Goal: Information Seeking & Learning: Understand process/instructions

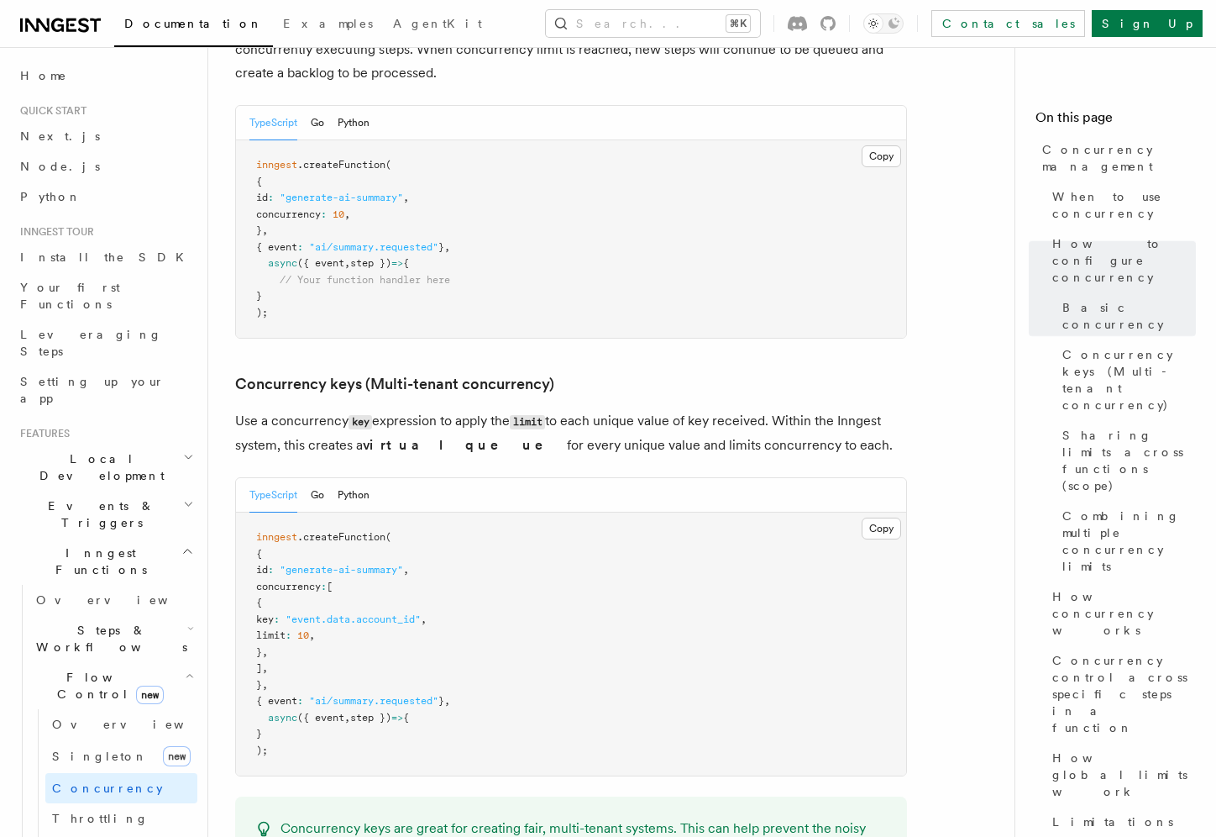
scroll to position [1259, 0]
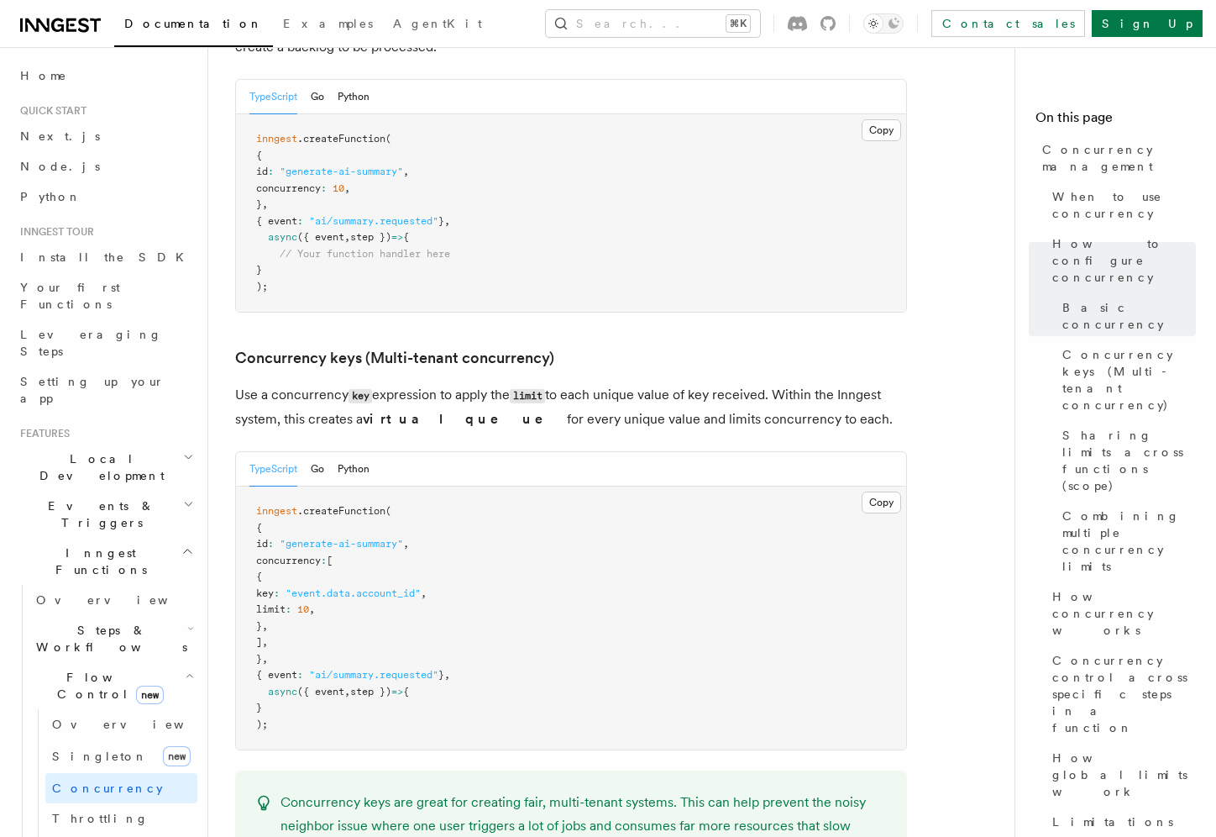
click at [430, 411] on strong "virtual queue" at bounding box center [465, 419] width 204 height 16
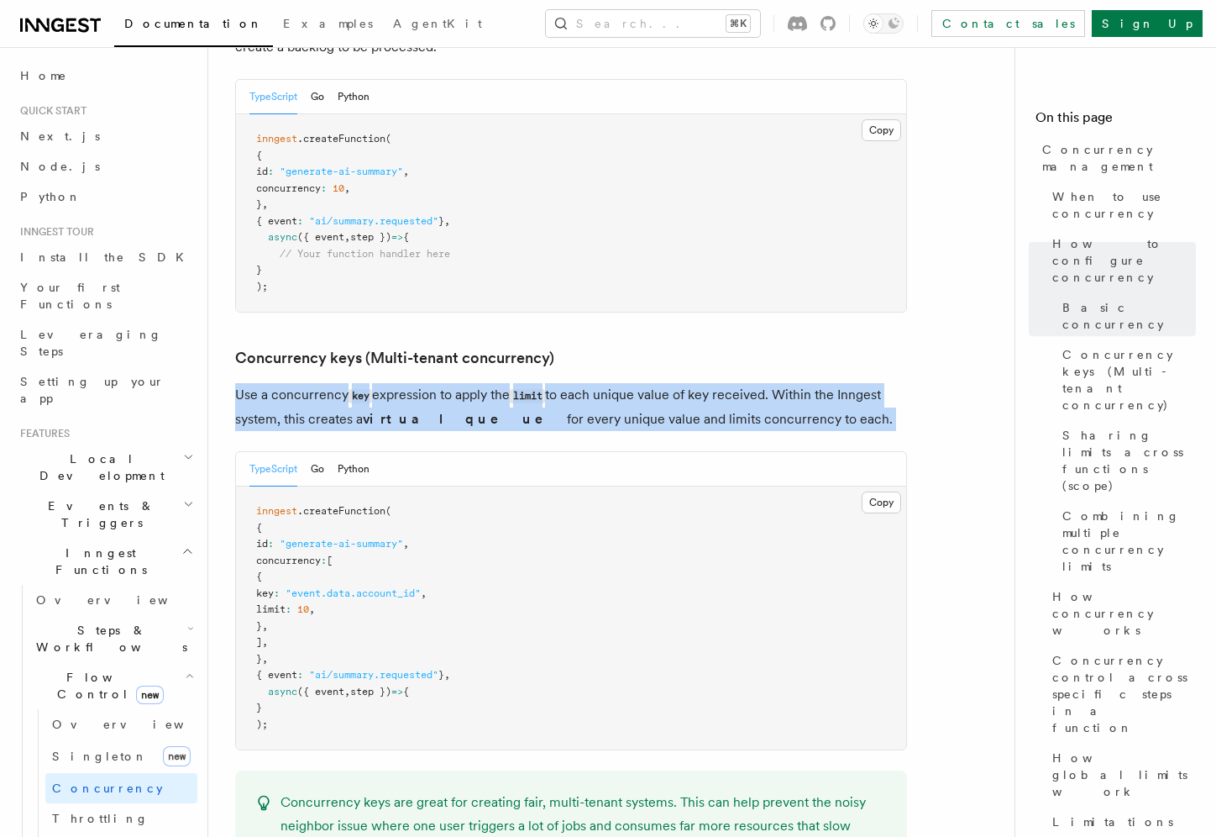
click at [430, 411] on strong "virtual queue" at bounding box center [465, 419] width 204 height 16
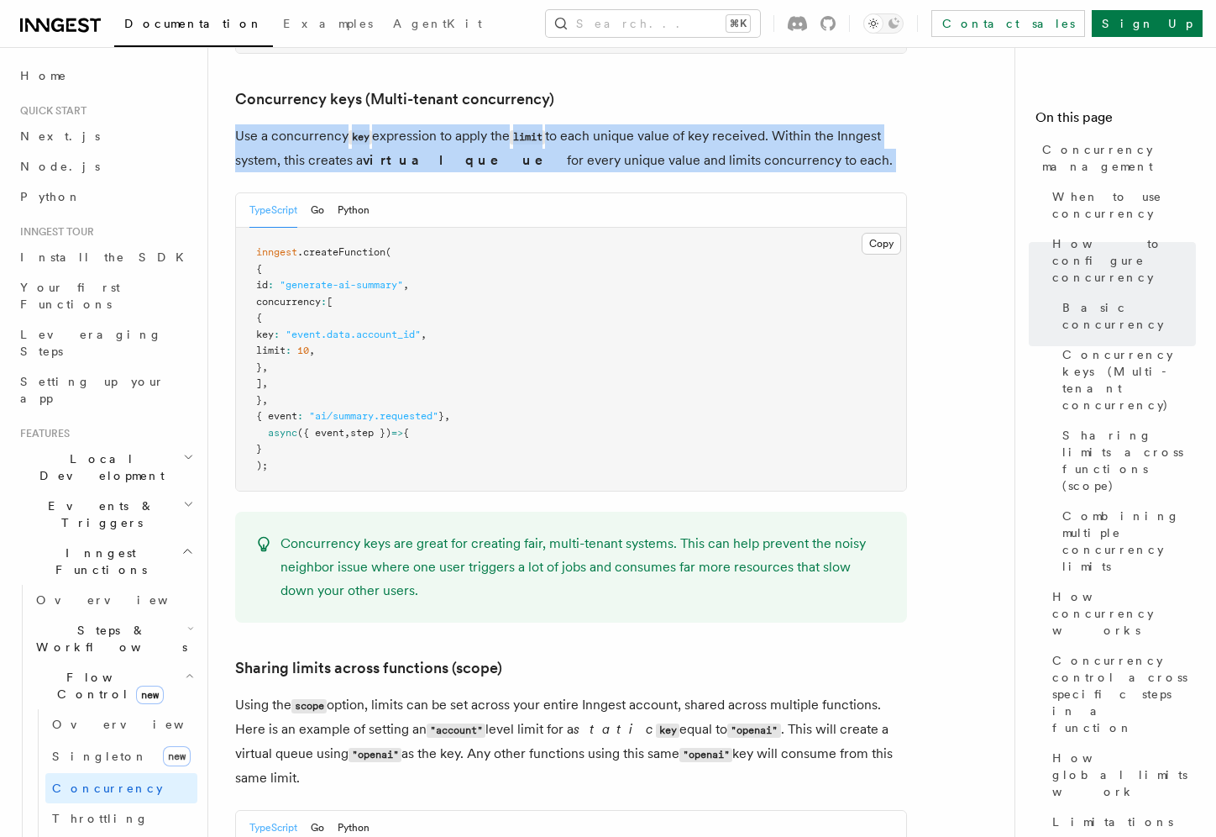
scroll to position [1553, 0]
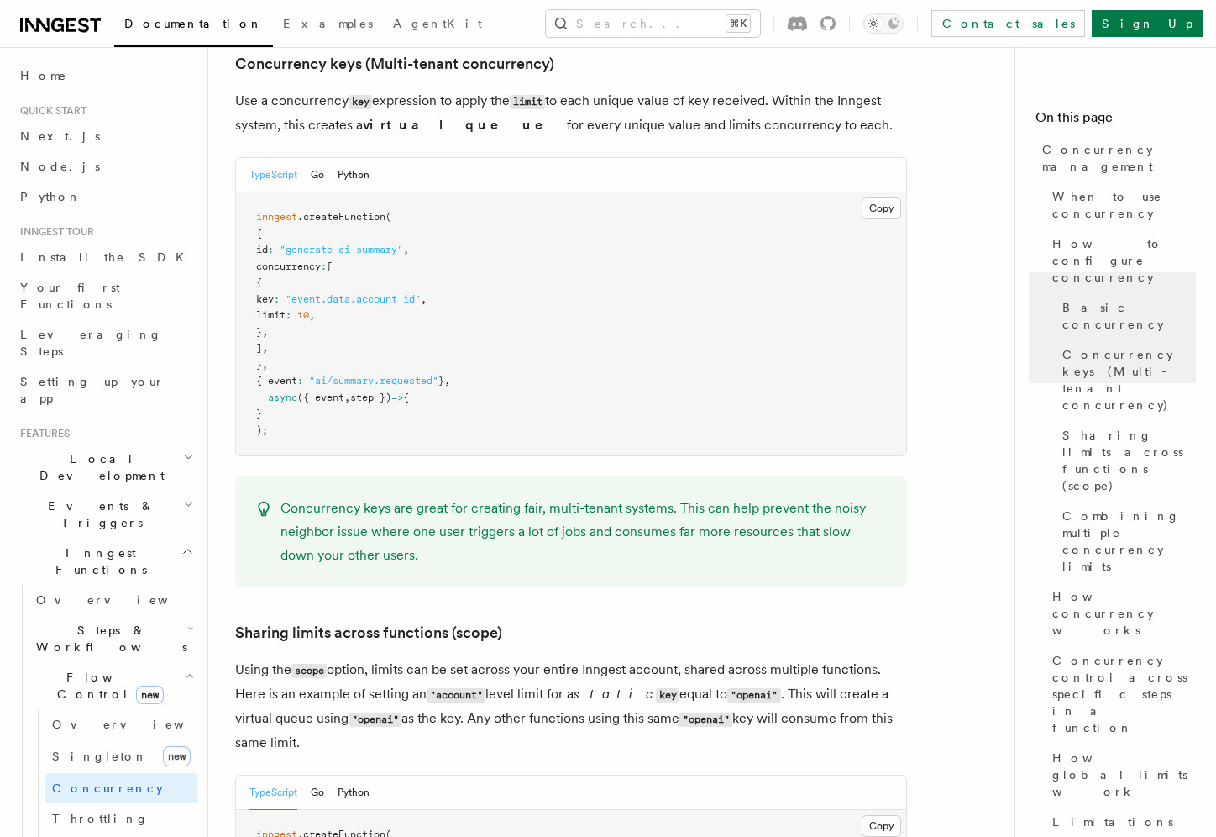
click at [422, 496] on p "Concurrency keys are great for creating fair, multi-tenant systems. This can he…" at bounding box center [584, 531] width 606 height 71
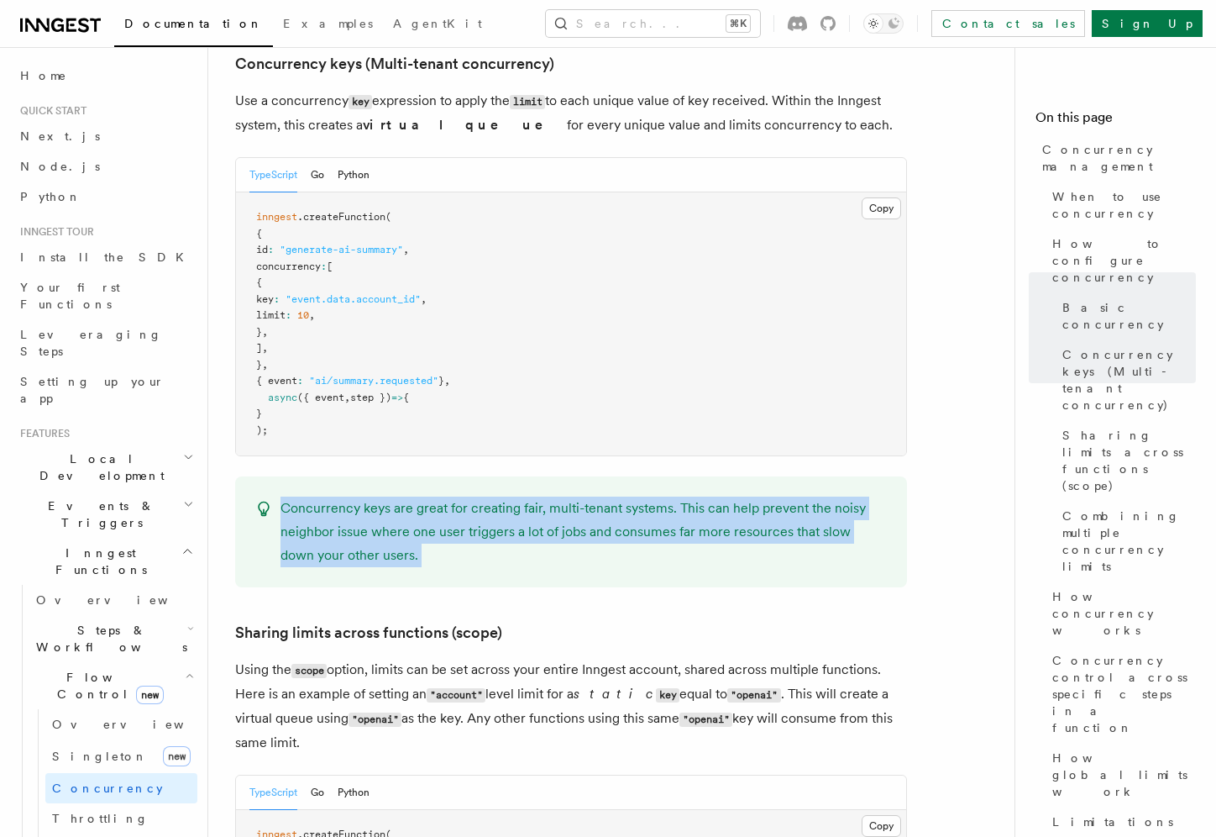
click at [422, 496] on p "Concurrency keys are great for creating fair, multi-tenant systems. This can he…" at bounding box center [584, 531] width 606 height 71
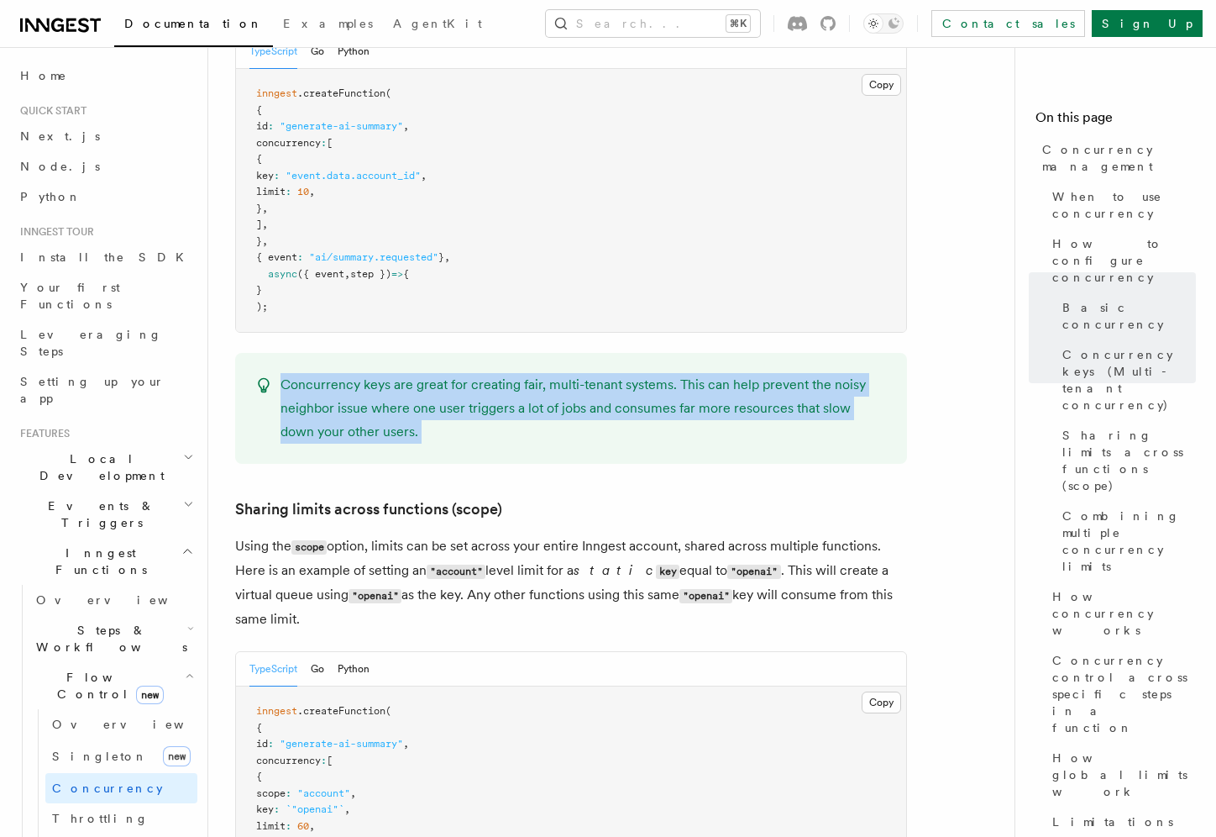
scroll to position [1667, 0]
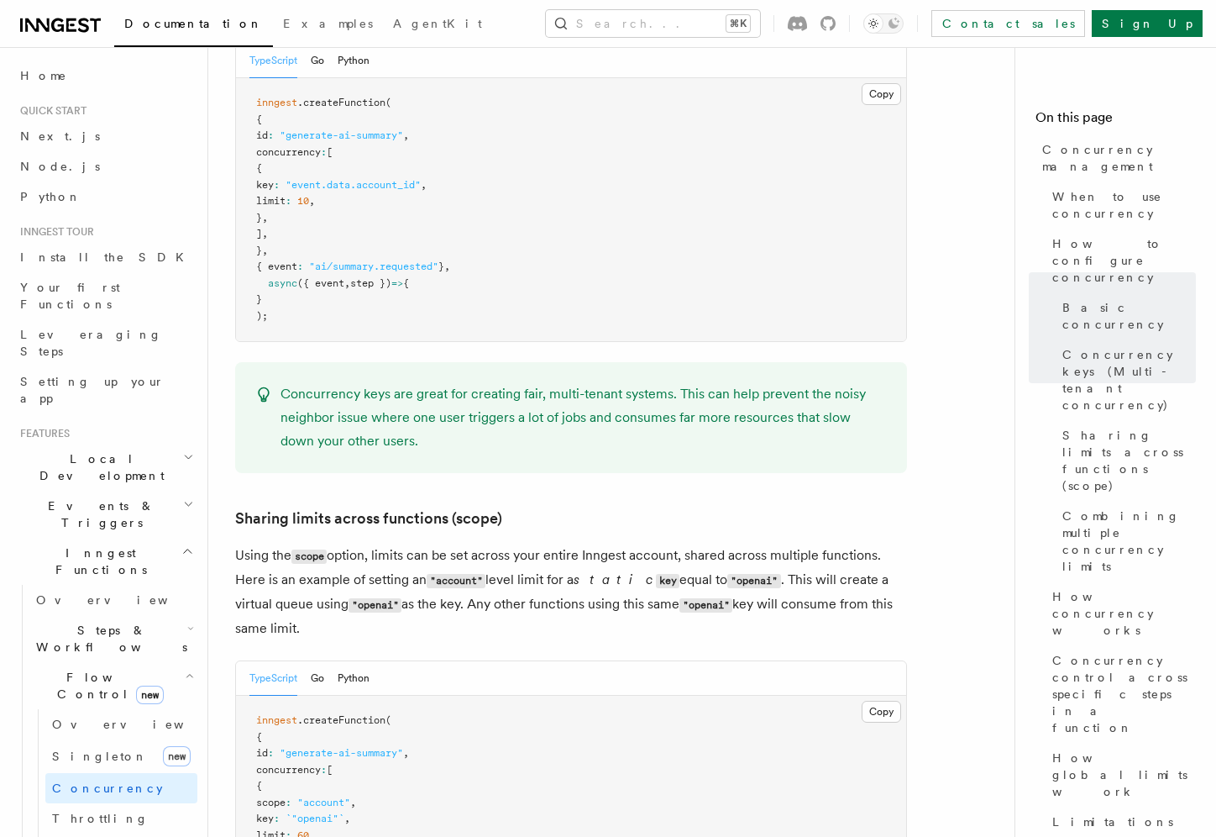
click at [410, 543] on p "Using the scope option, limits can be set across your entire Inngest account, s…" at bounding box center [571, 591] width 672 height 97
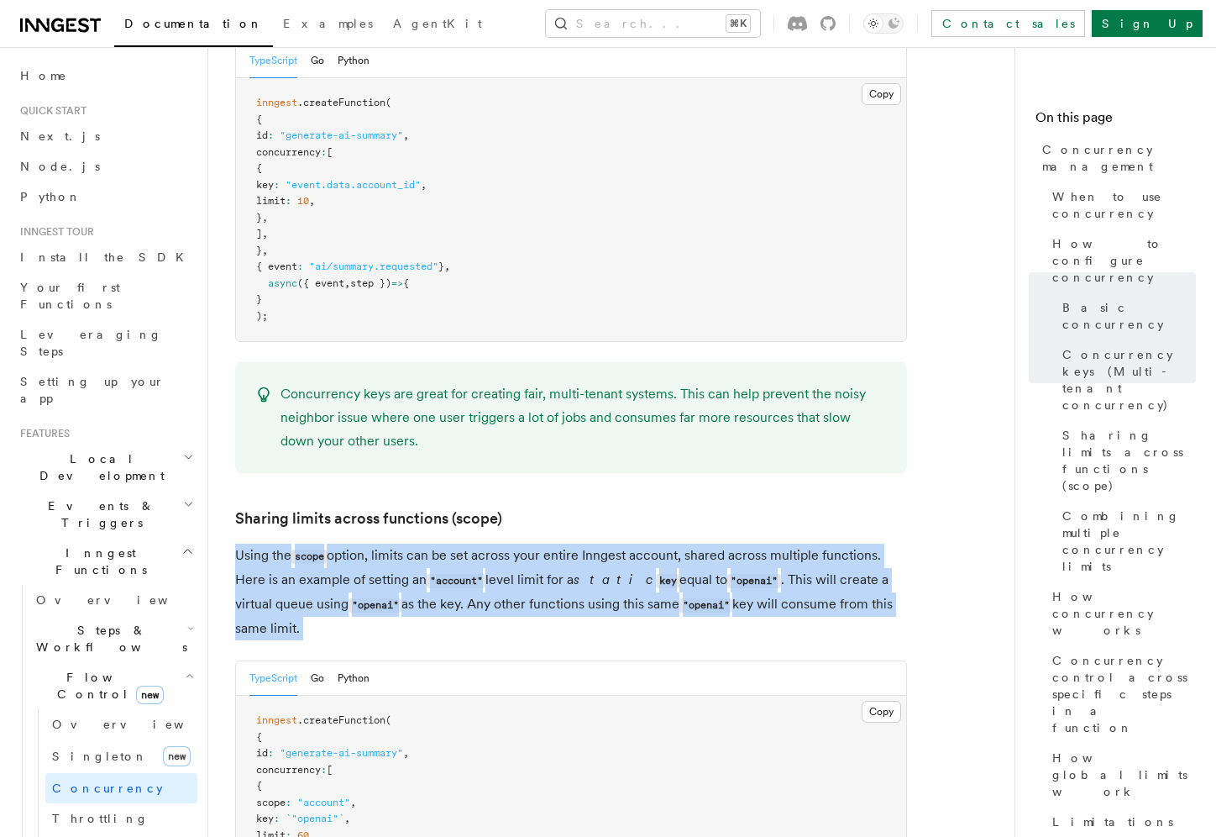
click at [410, 543] on p "Using the scope option, limits can be set across your entire Inngest account, s…" at bounding box center [571, 591] width 672 height 97
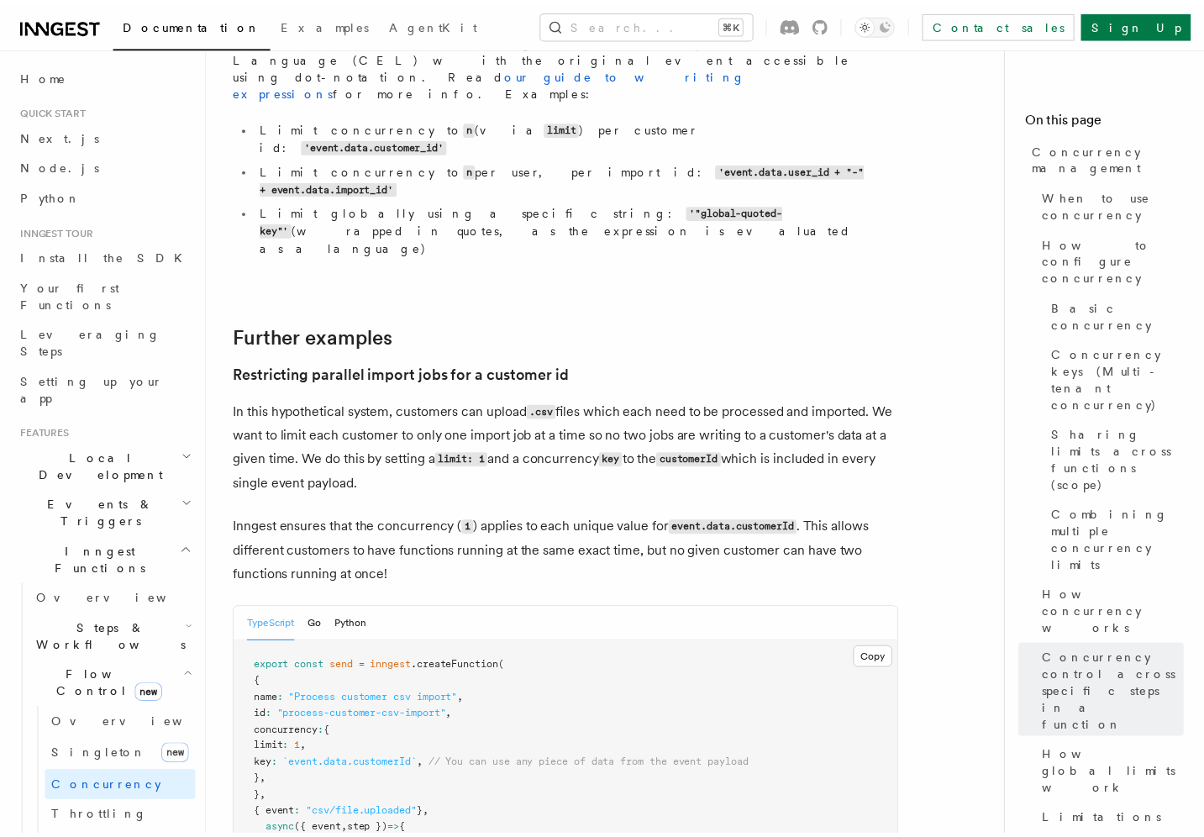
scroll to position [6676, 0]
